Goal: Find specific page/section: Find specific page/section

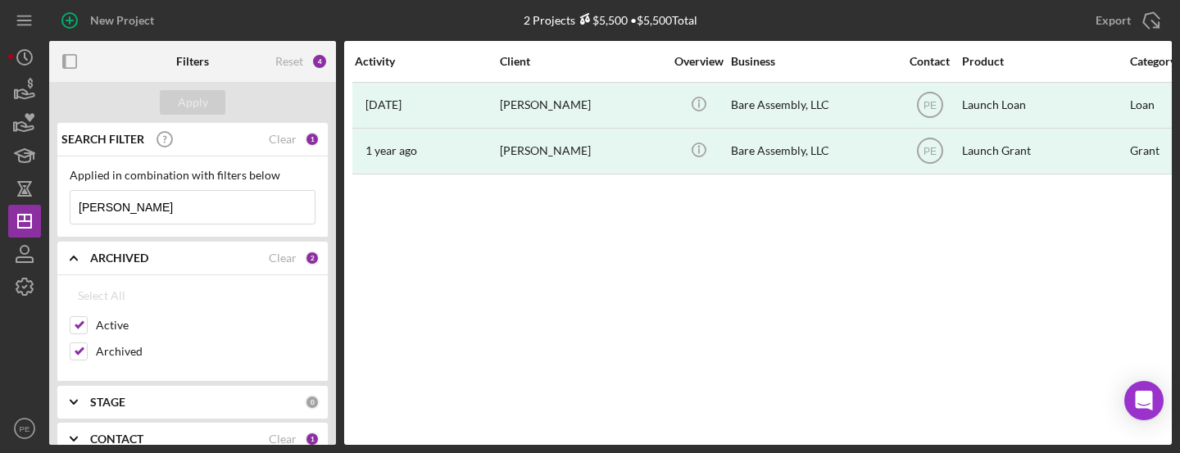
scroll to position [92, 0]
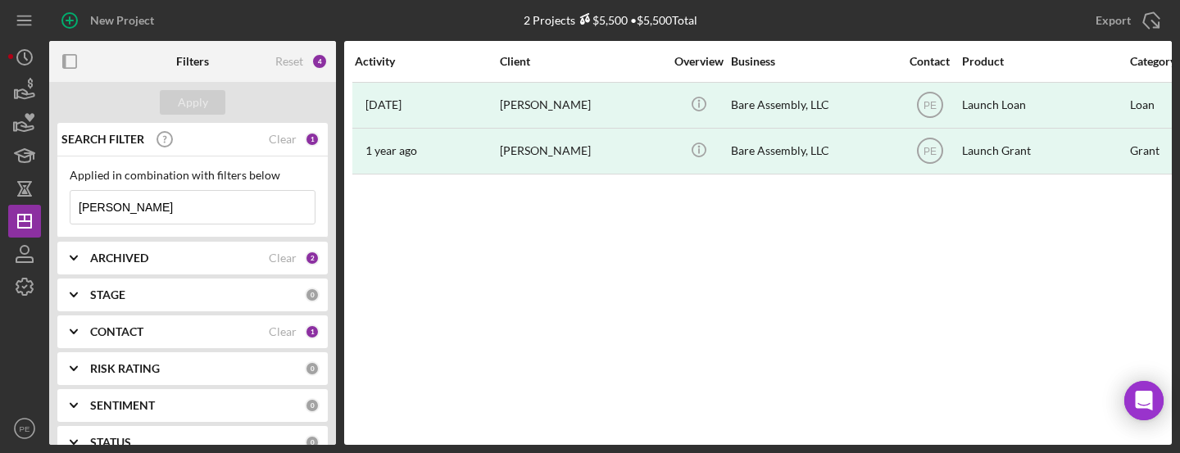
click at [141, 198] on input "[PERSON_NAME]" at bounding box center [192, 207] width 244 height 33
click at [207, 103] on button "Apply" at bounding box center [193, 102] width 66 height 25
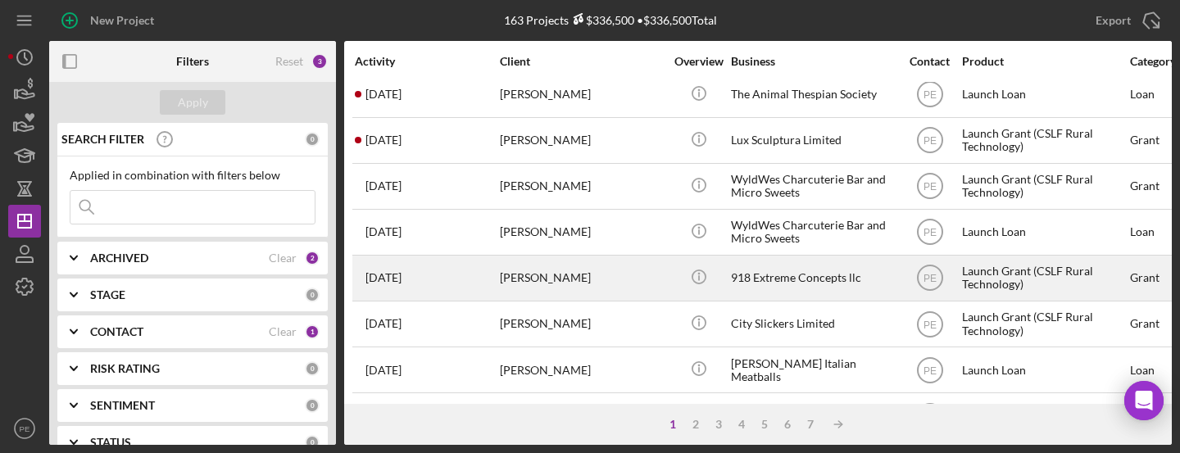
scroll to position [15, 0]
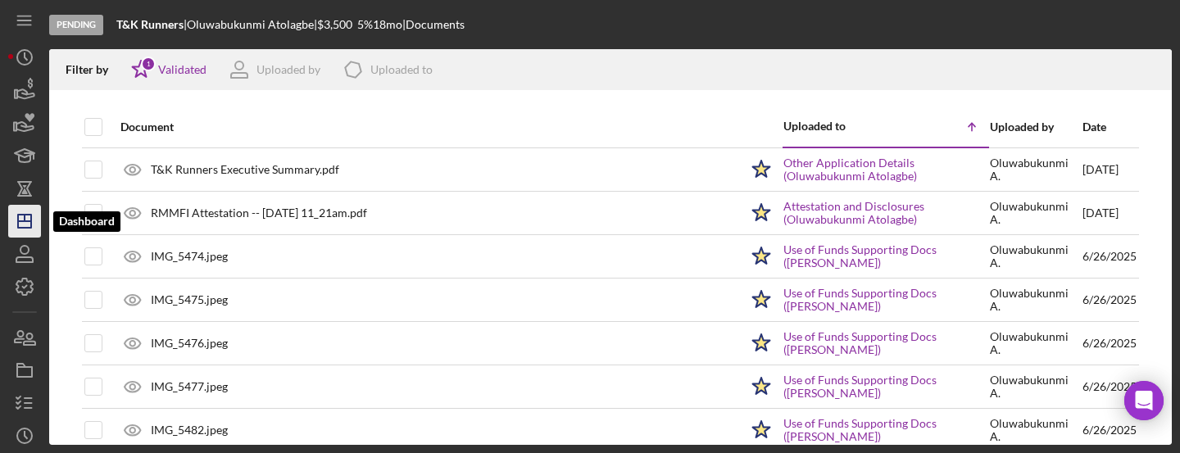
click at [36, 229] on icon "Icon/Dashboard" at bounding box center [24, 221] width 41 height 41
